Goal: Task Accomplishment & Management: Manage account settings

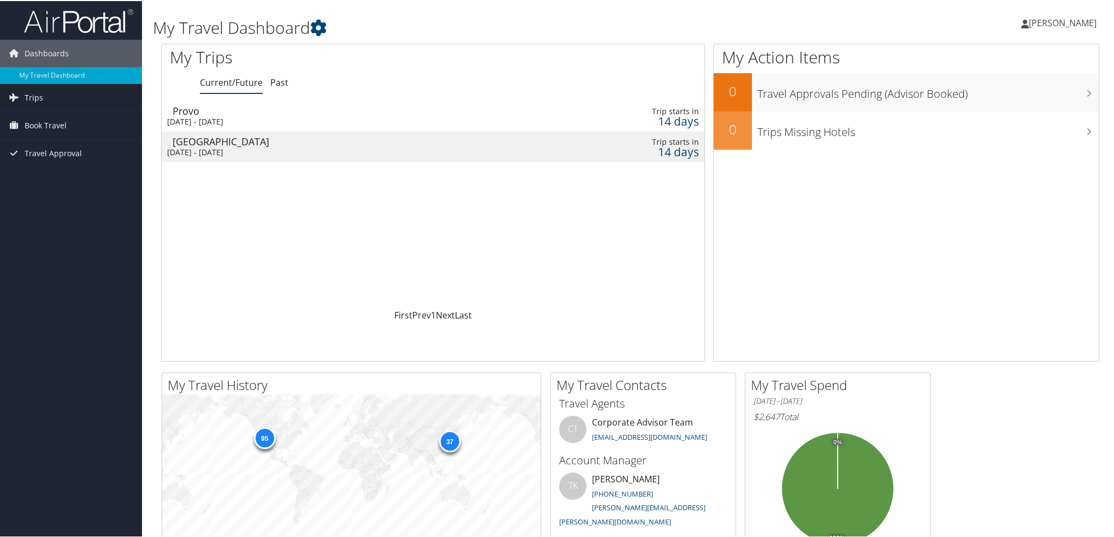
click at [1011, 15] on ul "Rustin Jacobson Rustin Jacobson" at bounding box center [1058, 21] width 98 height 33
click at [1014, 96] on link "View Travel Profile" at bounding box center [1034, 97] width 122 height 19
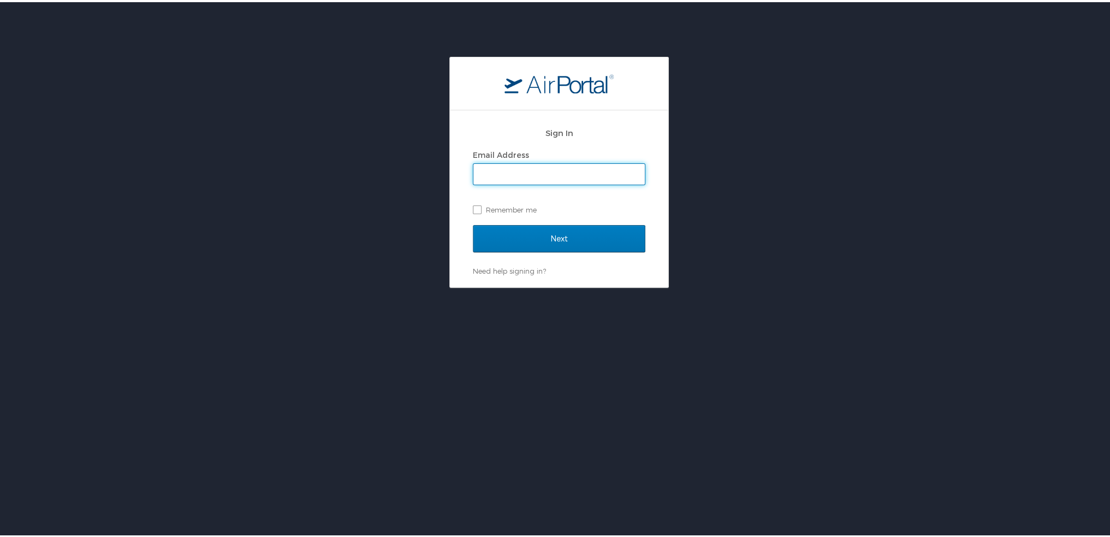
type input "rjacobson@nuskin.com"
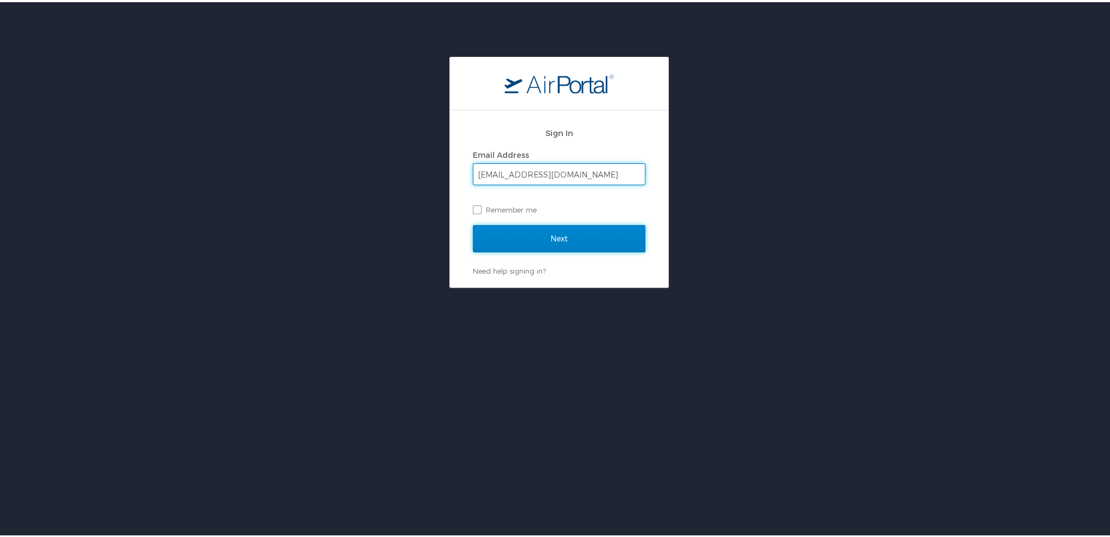
click at [574, 242] on input "Next" at bounding box center [559, 236] width 173 height 27
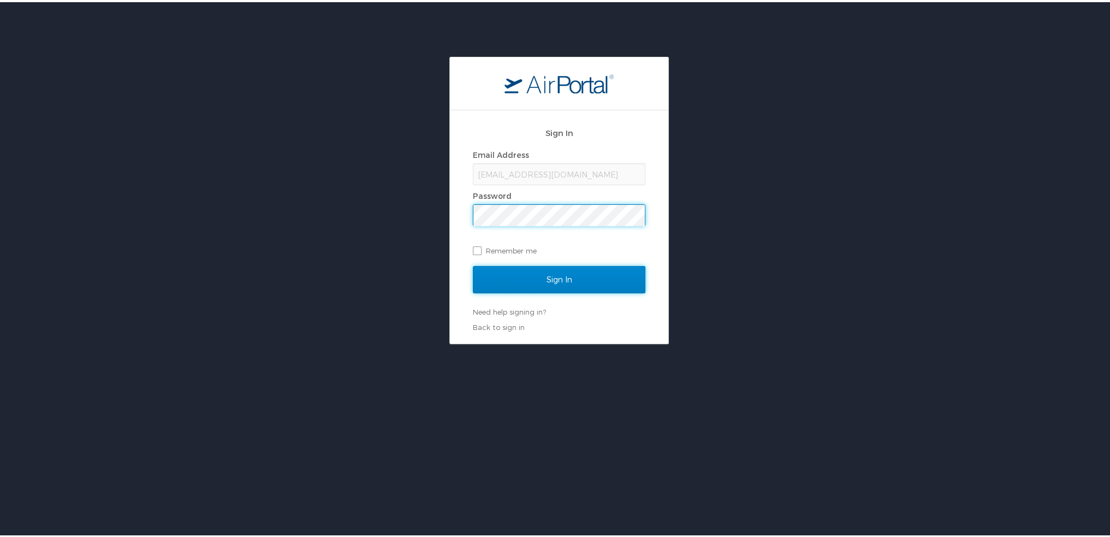
click at [568, 273] on input "Sign In" at bounding box center [559, 277] width 173 height 27
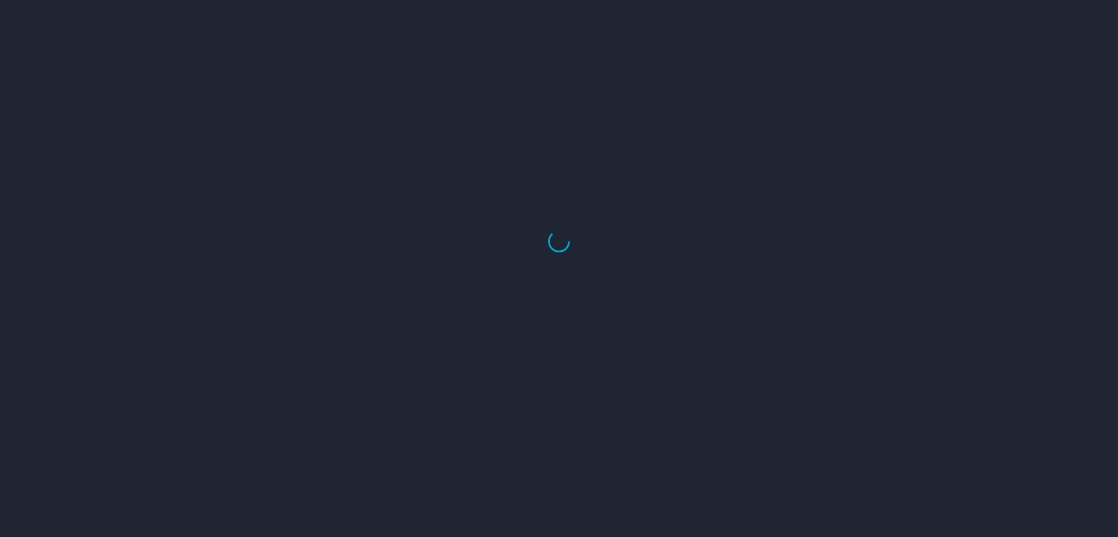
select select "US"
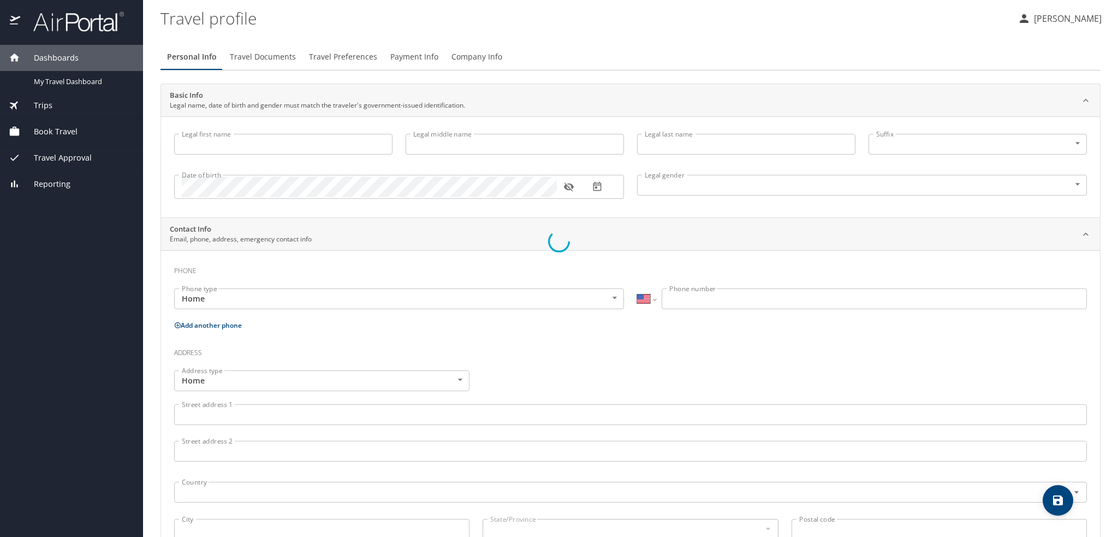
type input "[PERSON_NAME]"
type input "[DEMOGRAPHIC_DATA]"
type input "[PERSON_NAME]"
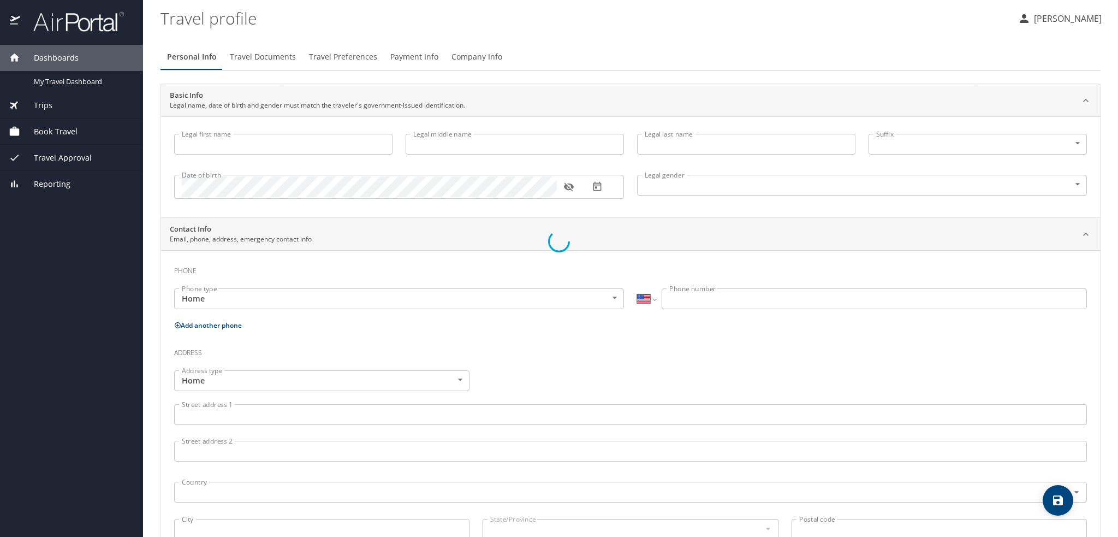
type input "[PERSON_NAME]"
type input "[PHONE_NUMBER]"
select select "US"
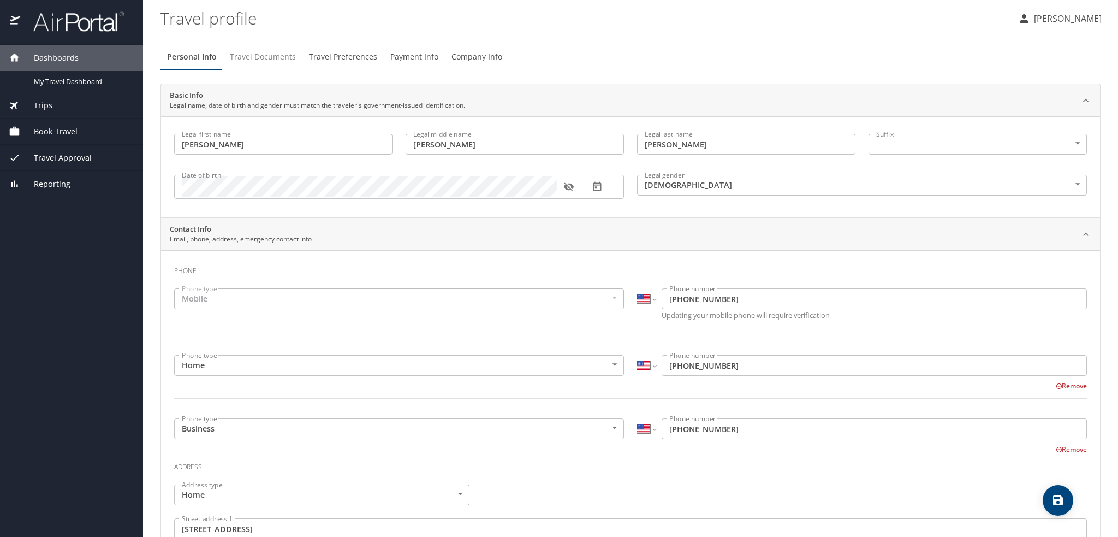
click at [247, 59] on span "Travel Documents" at bounding box center [263, 57] width 66 height 14
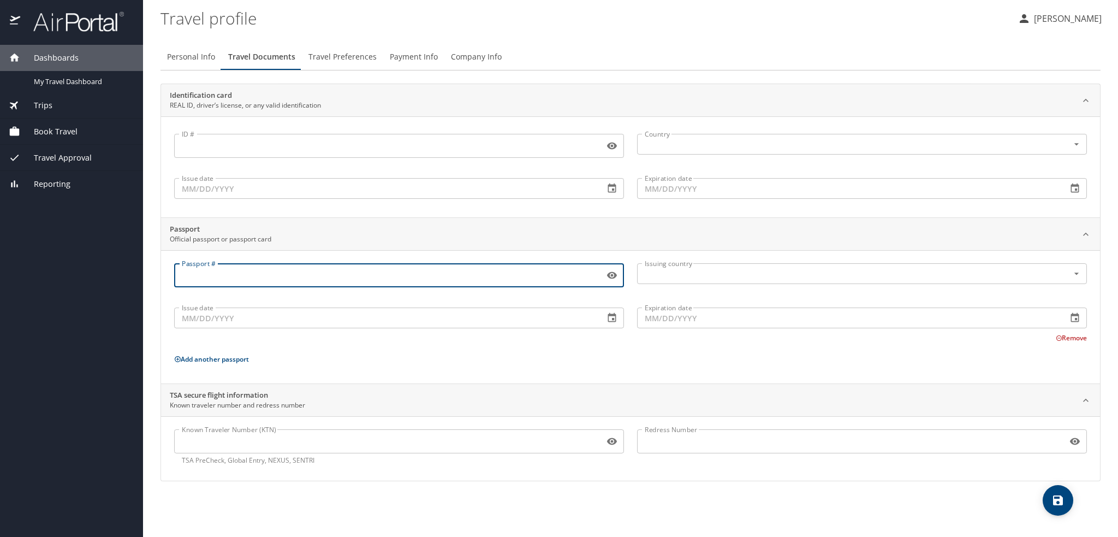
click at [280, 270] on input "Passport #" at bounding box center [387, 275] width 426 height 21
type input "A68197566"
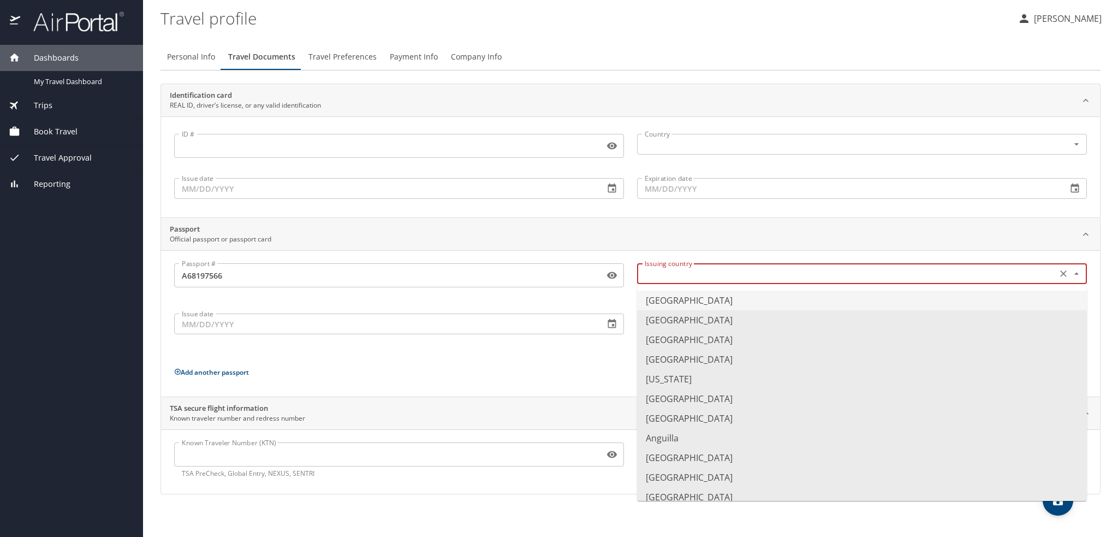
click at [759, 277] on input "text" at bounding box center [846, 274] width 411 height 14
click at [728, 301] on li "[GEOGRAPHIC_DATA]" at bounding box center [862, 301] width 450 height 20
type input "[GEOGRAPHIC_DATA]"
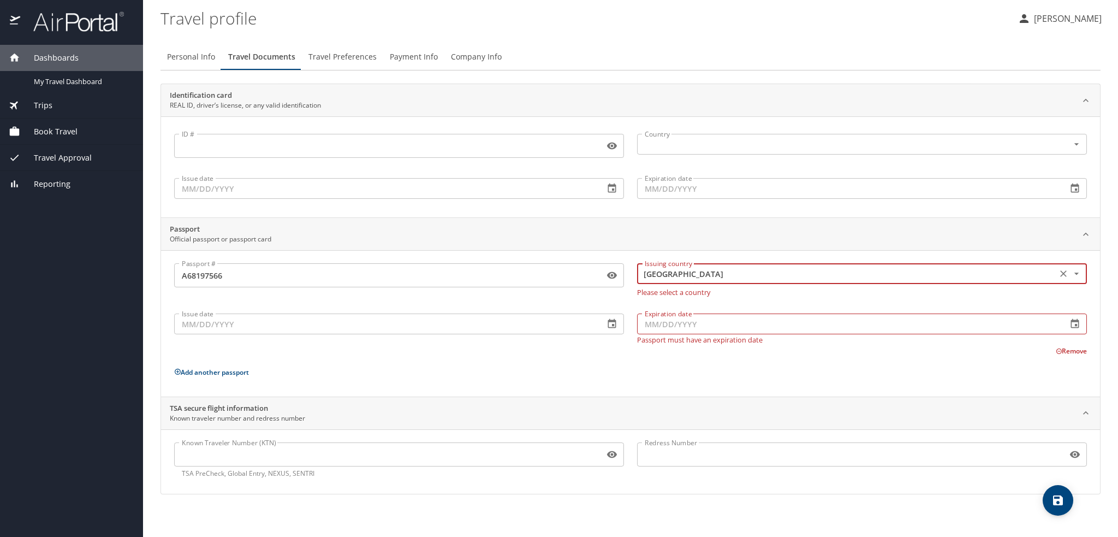
click at [270, 320] on input "Issue date" at bounding box center [385, 323] width 422 height 21
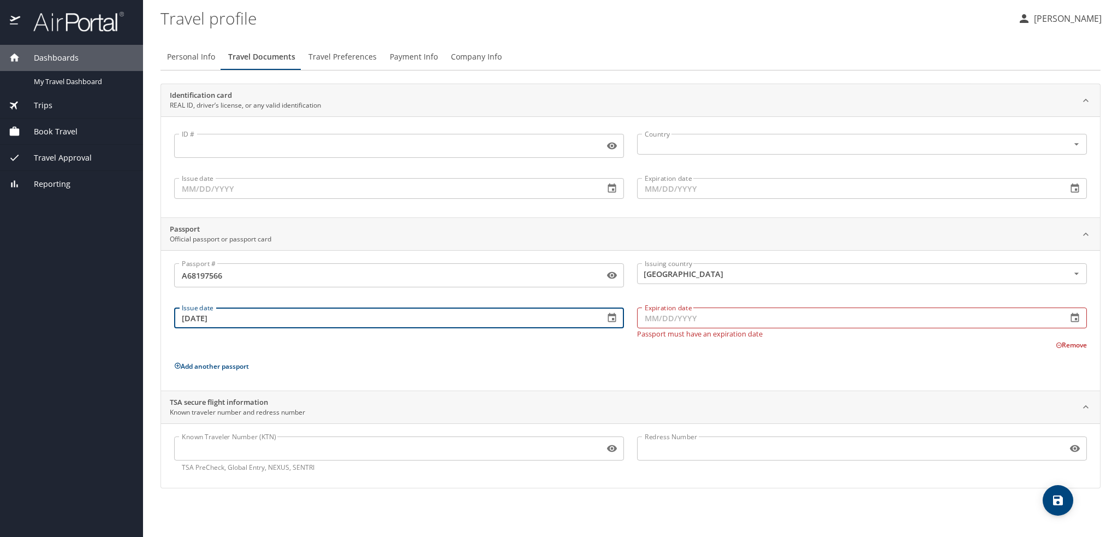
type input "[DATE]"
click at [688, 313] on input "Expiration date" at bounding box center [848, 317] width 422 height 21
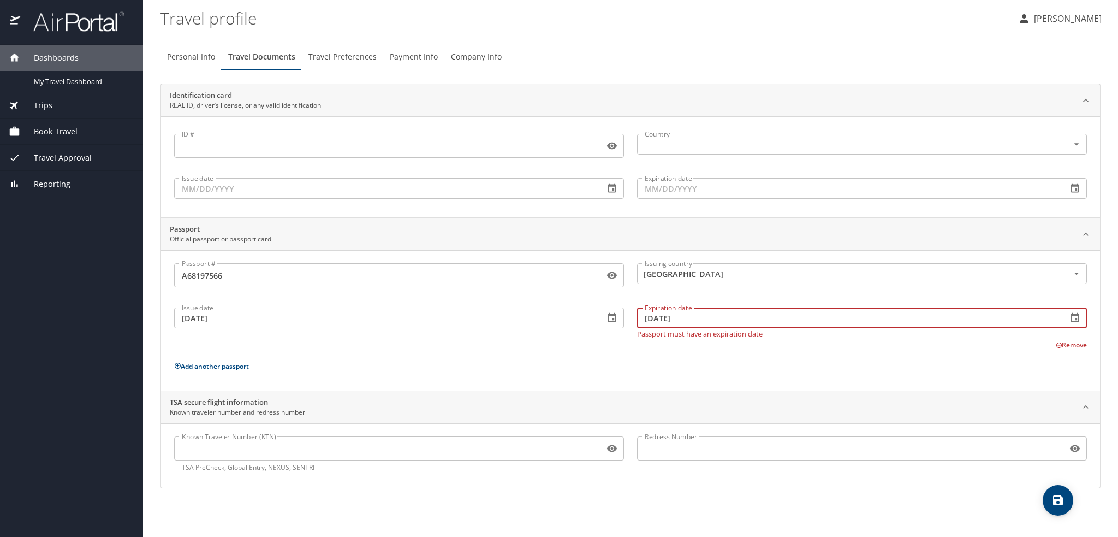
type input "[DATE]"
click at [410, 358] on div "Passport # [PASSPORT] Passport # Issuing country [GEOGRAPHIC_DATA] Issuing coun…" at bounding box center [630, 322] width 913 height 119
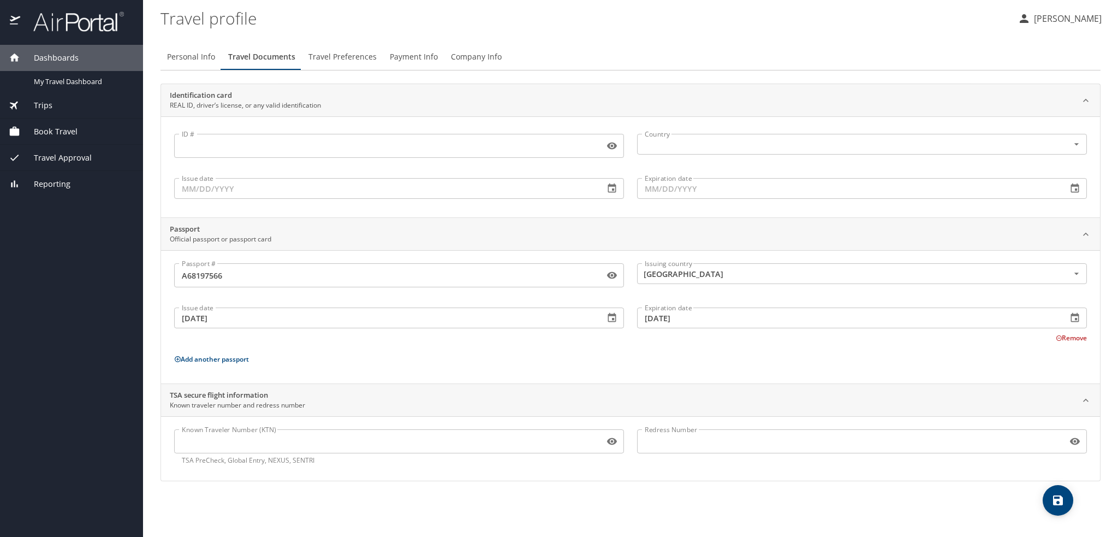
click at [1055, 504] on icon "save" at bounding box center [1058, 500] width 10 height 10
click at [245, 145] on input "ID #" at bounding box center [387, 145] width 426 height 21
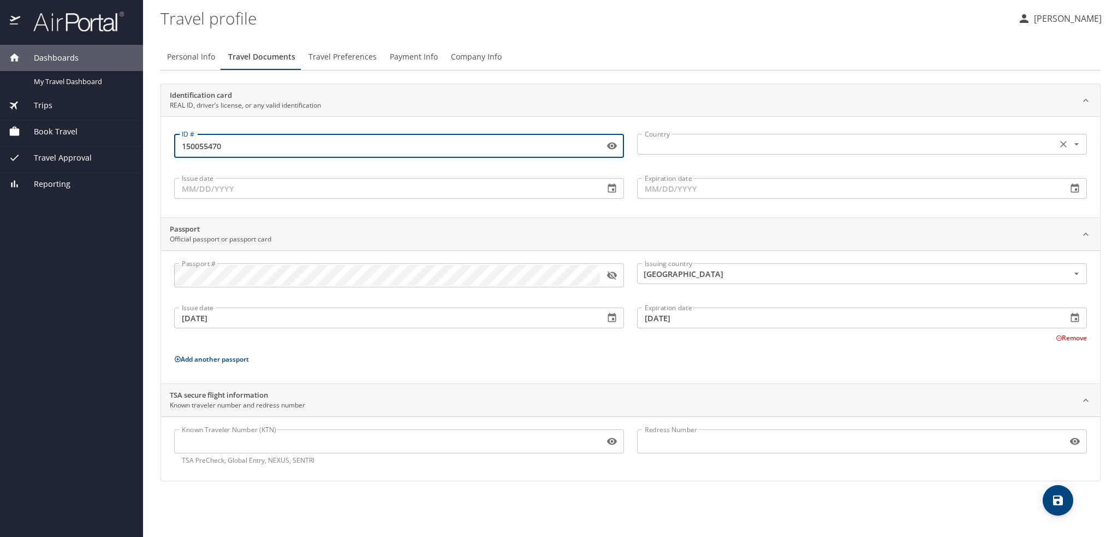
type input "150055470"
click at [703, 137] on input "text" at bounding box center [846, 144] width 411 height 14
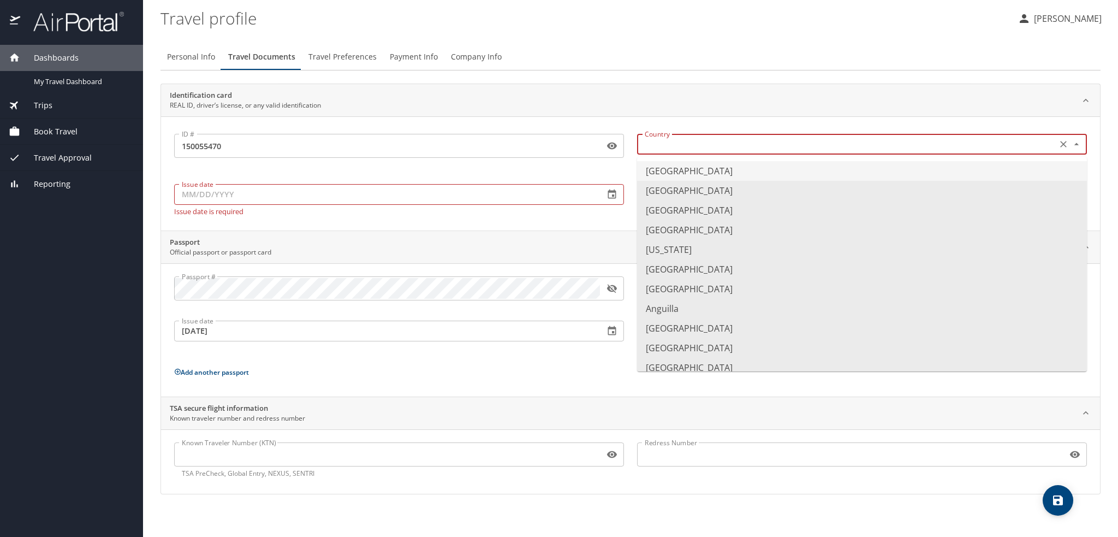
click at [703, 168] on li "[GEOGRAPHIC_DATA]" at bounding box center [862, 171] width 450 height 20
type input "[GEOGRAPHIC_DATA]"
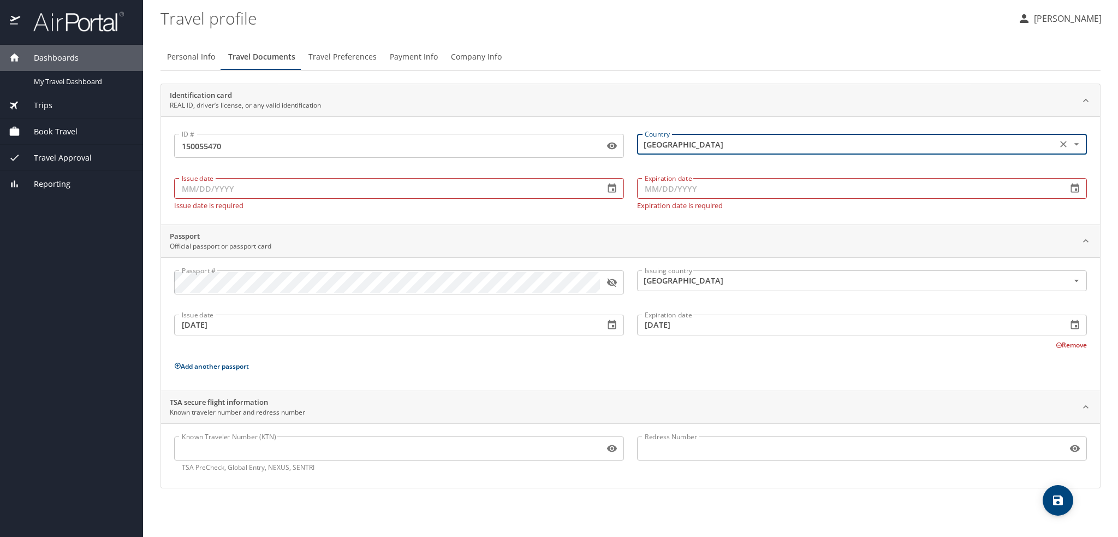
click at [216, 184] on input "Issue date" at bounding box center [385, 188] width 422 height 21
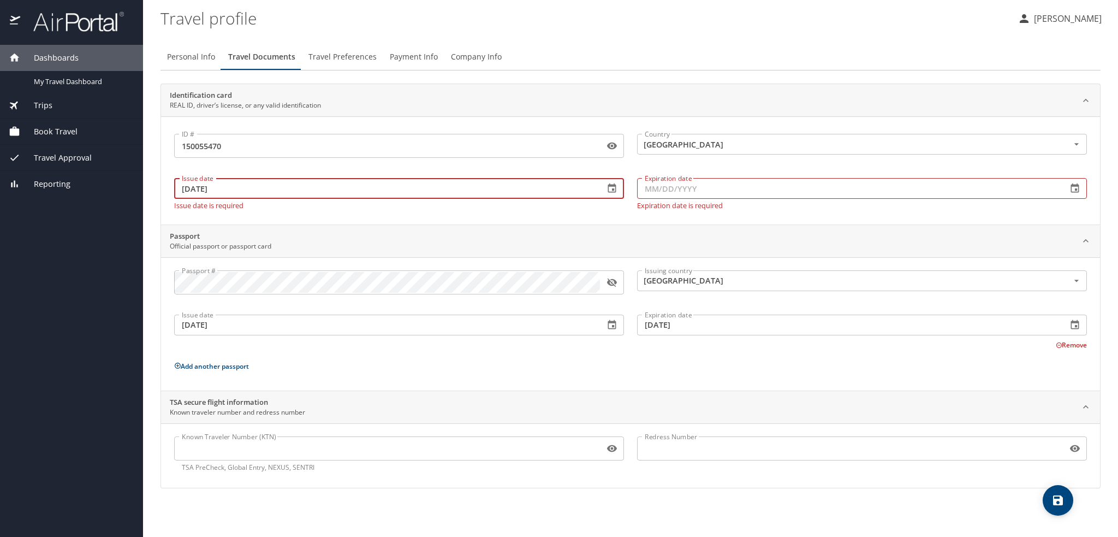
type input "[DATE]"
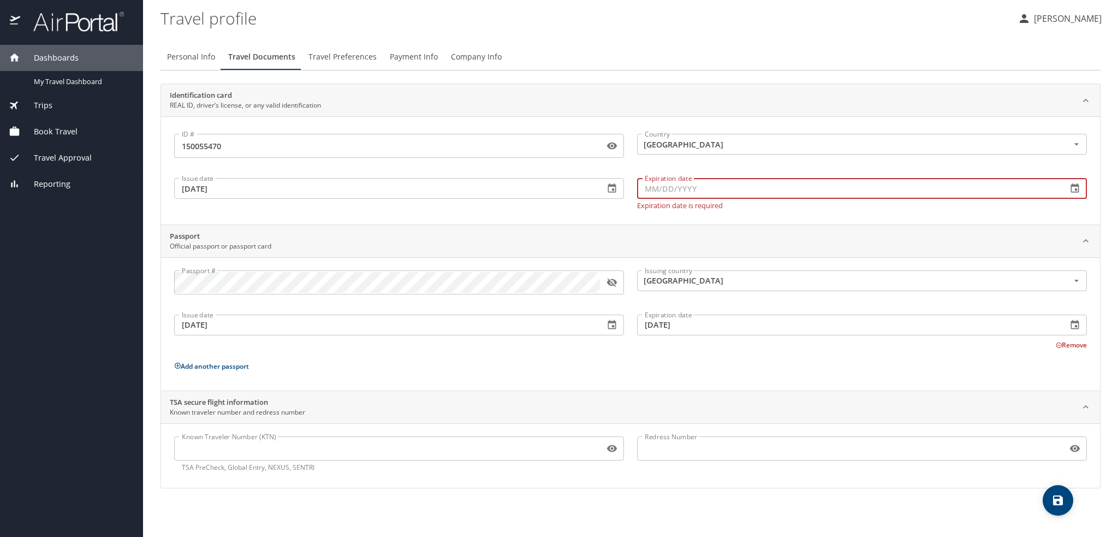
click at [694, 194] on input "Expiration date" at bounding box center [848, 188] width 422 height 21
type input "[DATE]"
click at [626, 209] on div "ID # 150055470 ID # Country [GEOGRAPHIC_DATA] Country Issue date [DATE] Issue d…" at bounding box center [630, 170] width 939 height 108
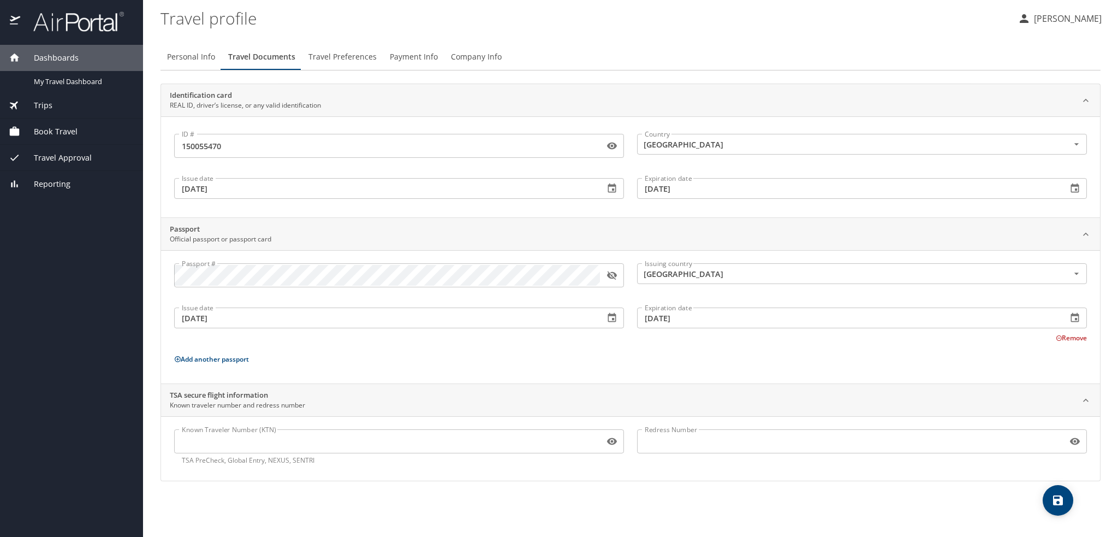
click at [1073, 499] on span "save" at bounding box center [1058, 500] width 31 height 13
